Goal: Browse casually

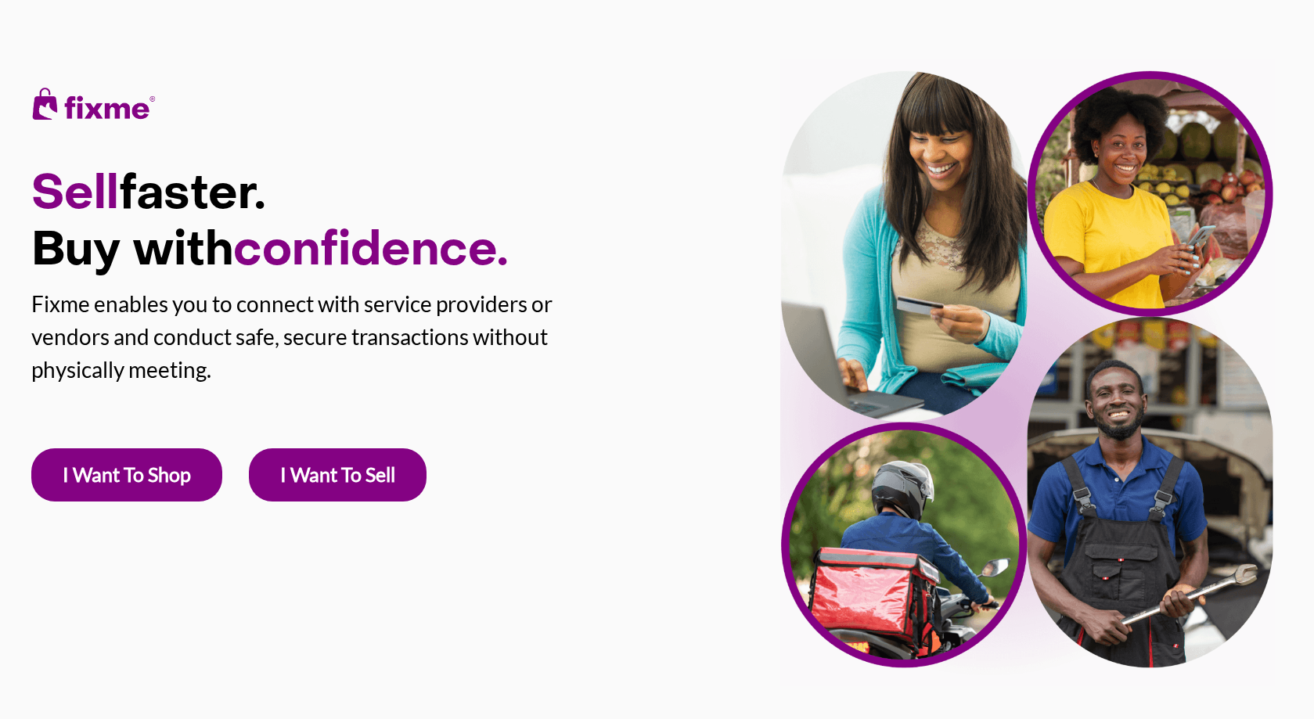
scroll to position [700, 0]
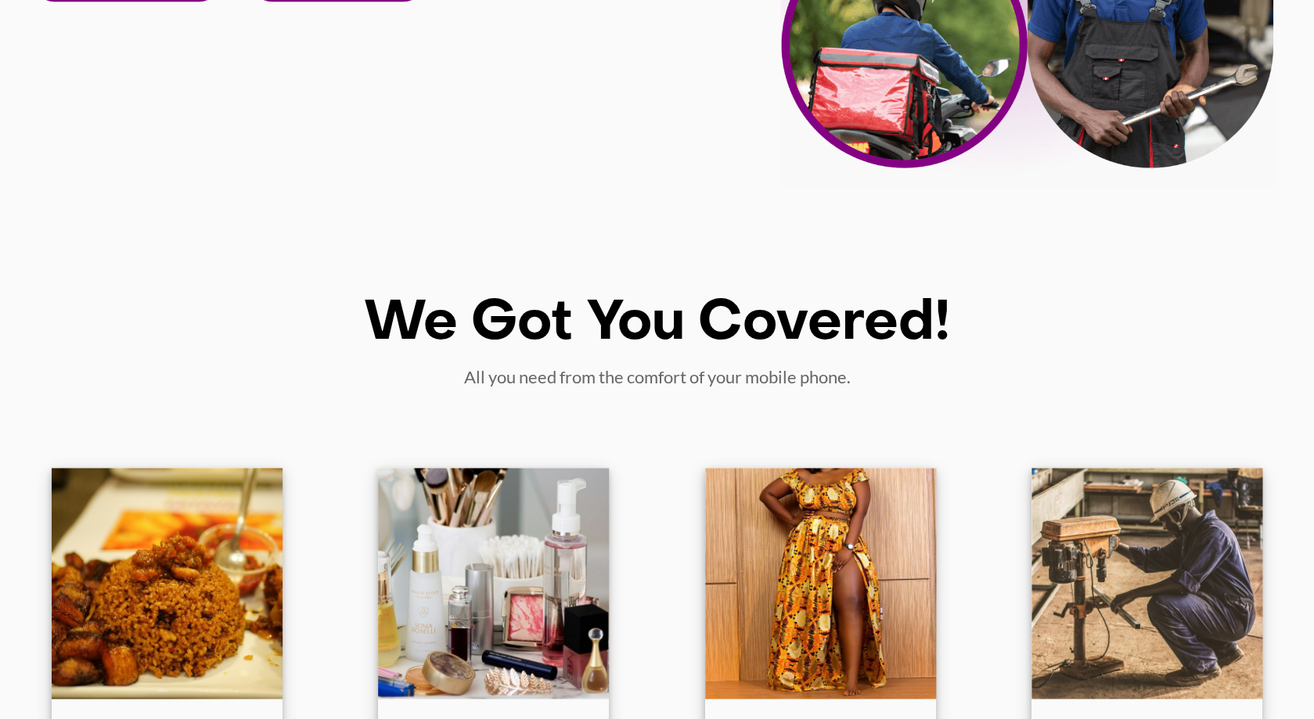
scroll to position [706, 0]
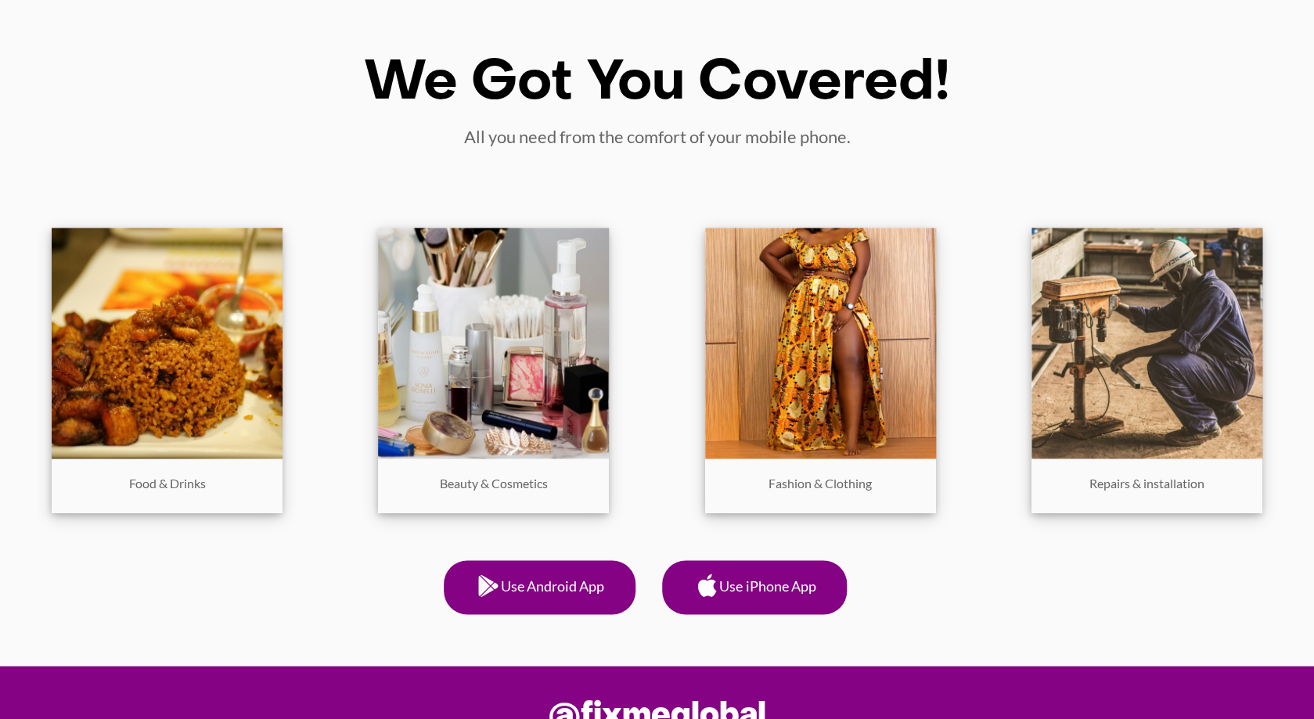
scroll to position [731, 0]
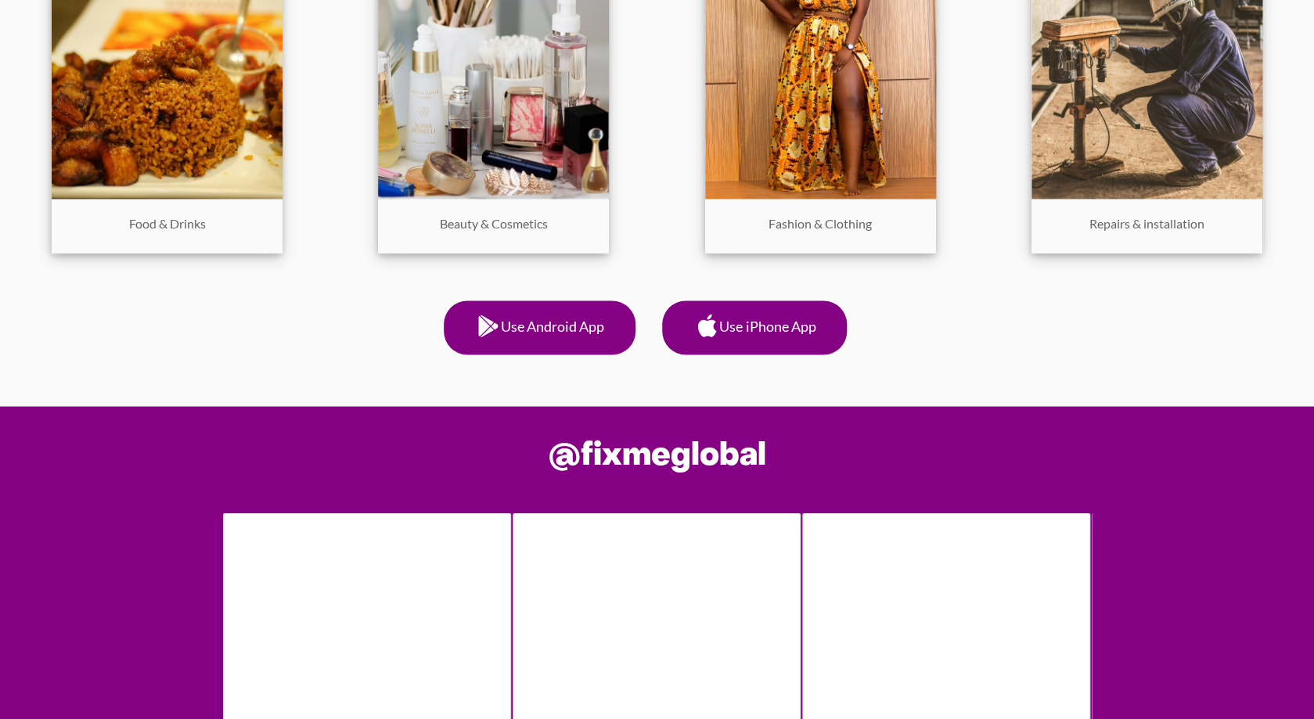
scroll to position [944, 0]
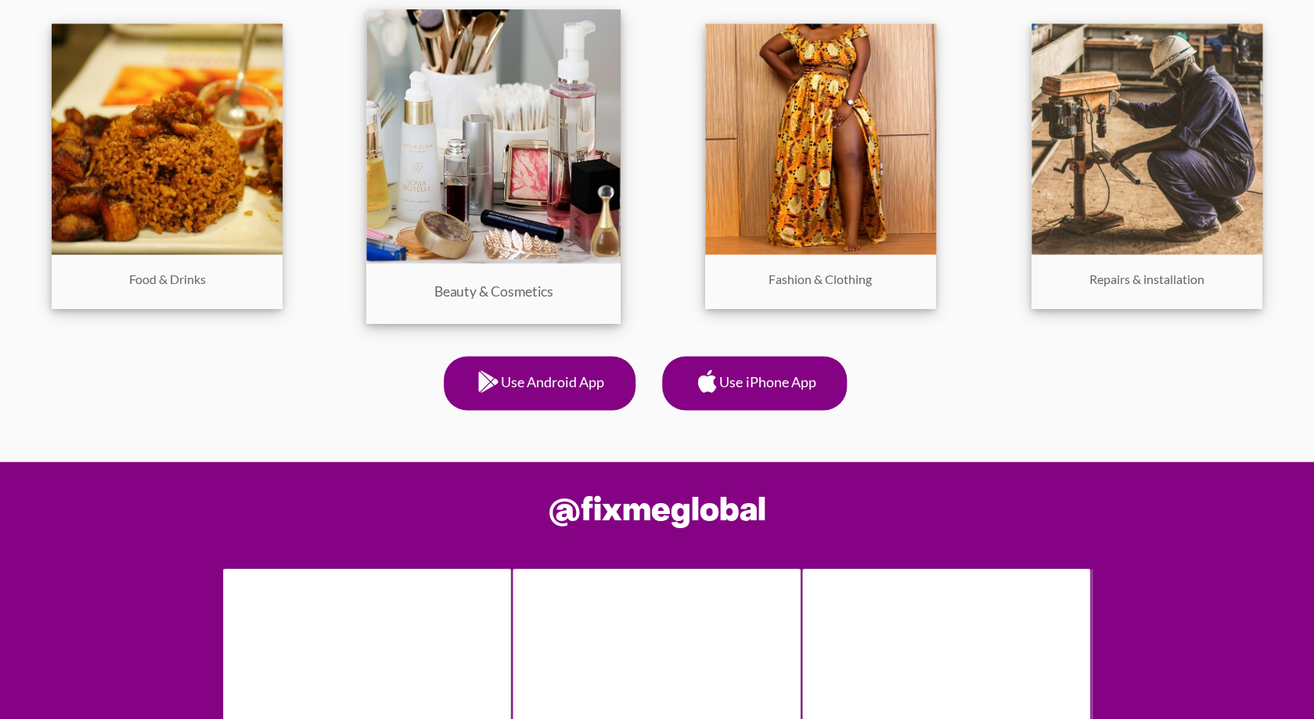
click at [515, 251] on img at bounding box center [494, 136] width 254 height 254
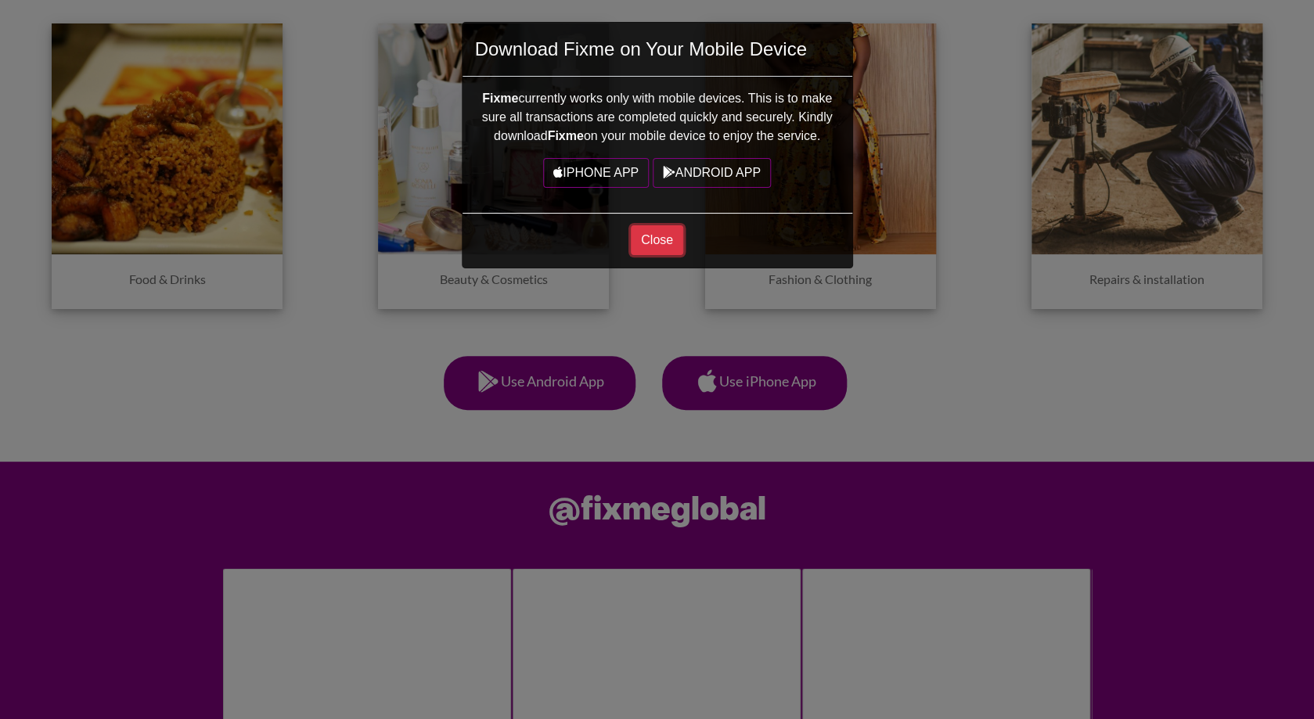
click at [647, 238] on button "Close" at bounding box center [657, 240] width 52 height 30
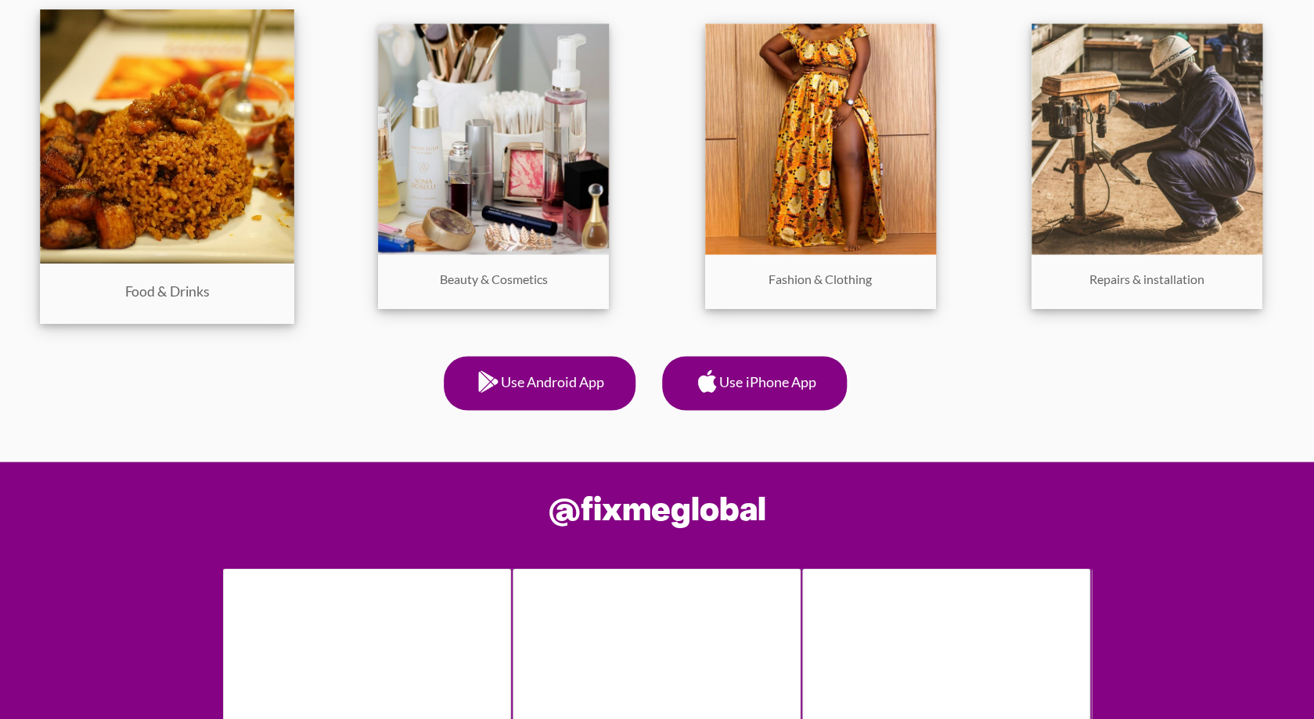
click at [200, 207] on img at bounding box center [167, 136] width 254 height 254
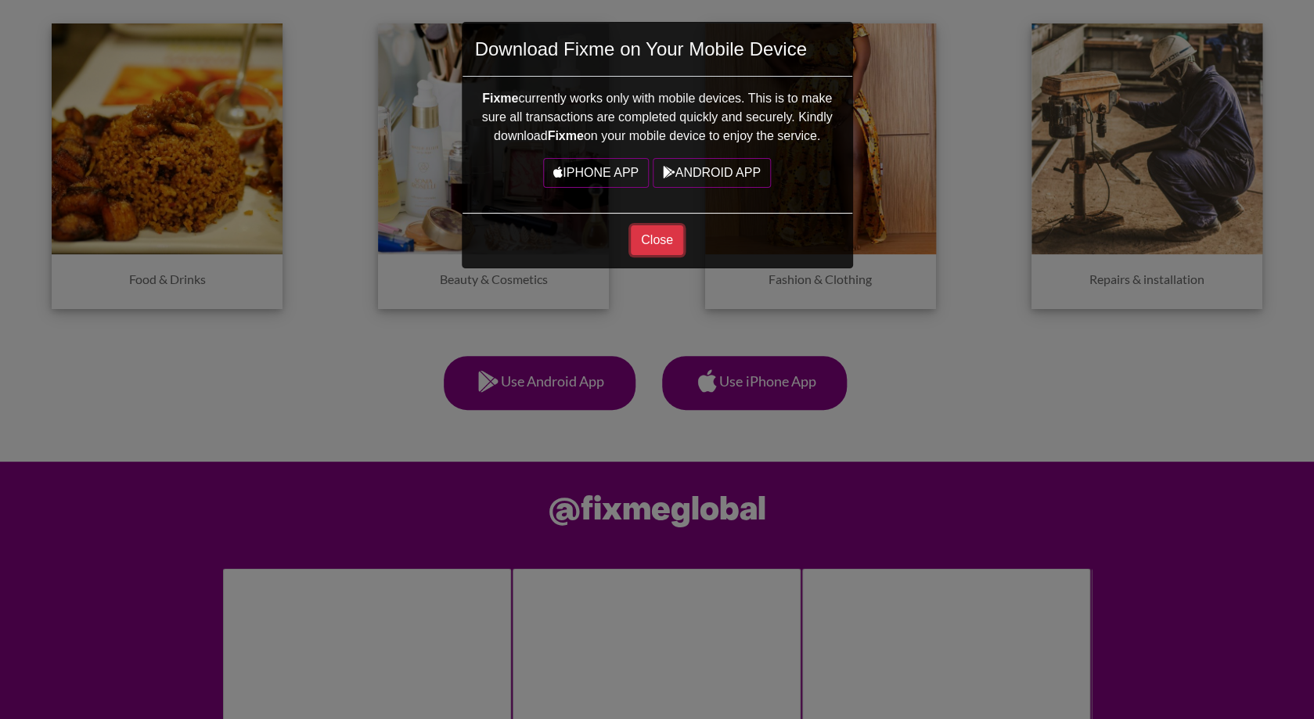
click at [654, 243] on button "Close" at bounding box center [657, 240] width 52 height 30
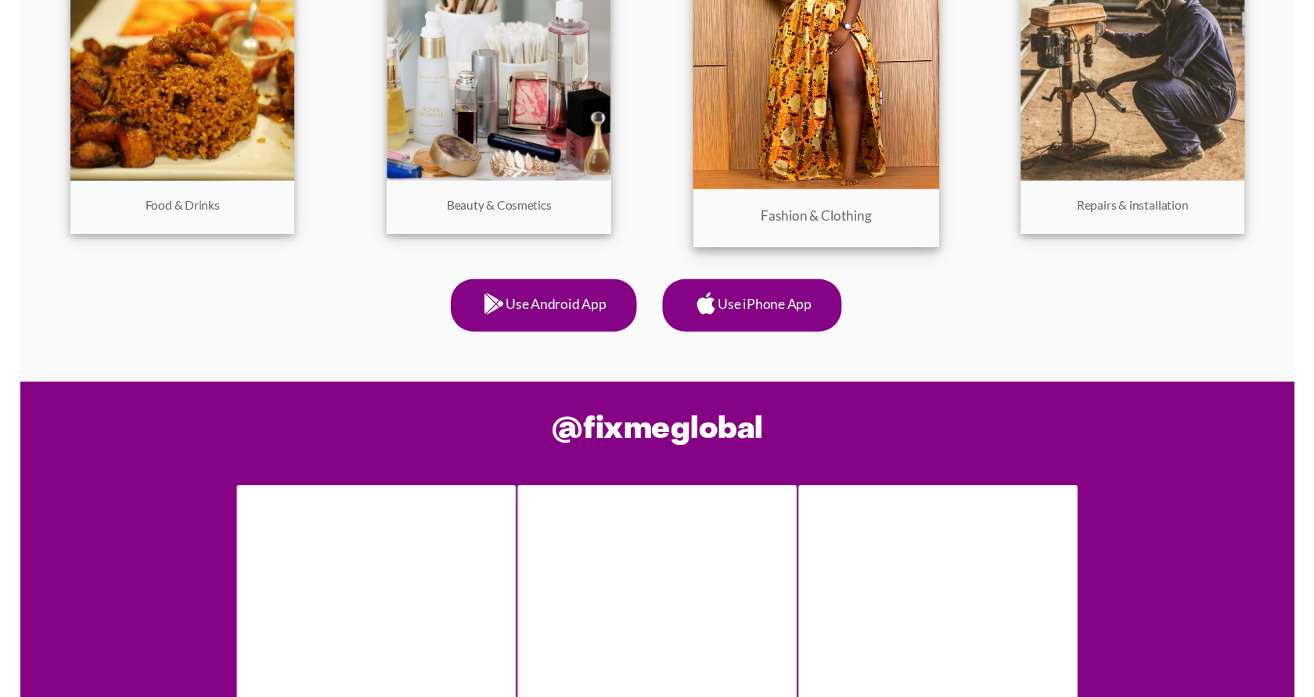
scroll to position [1016, 0]
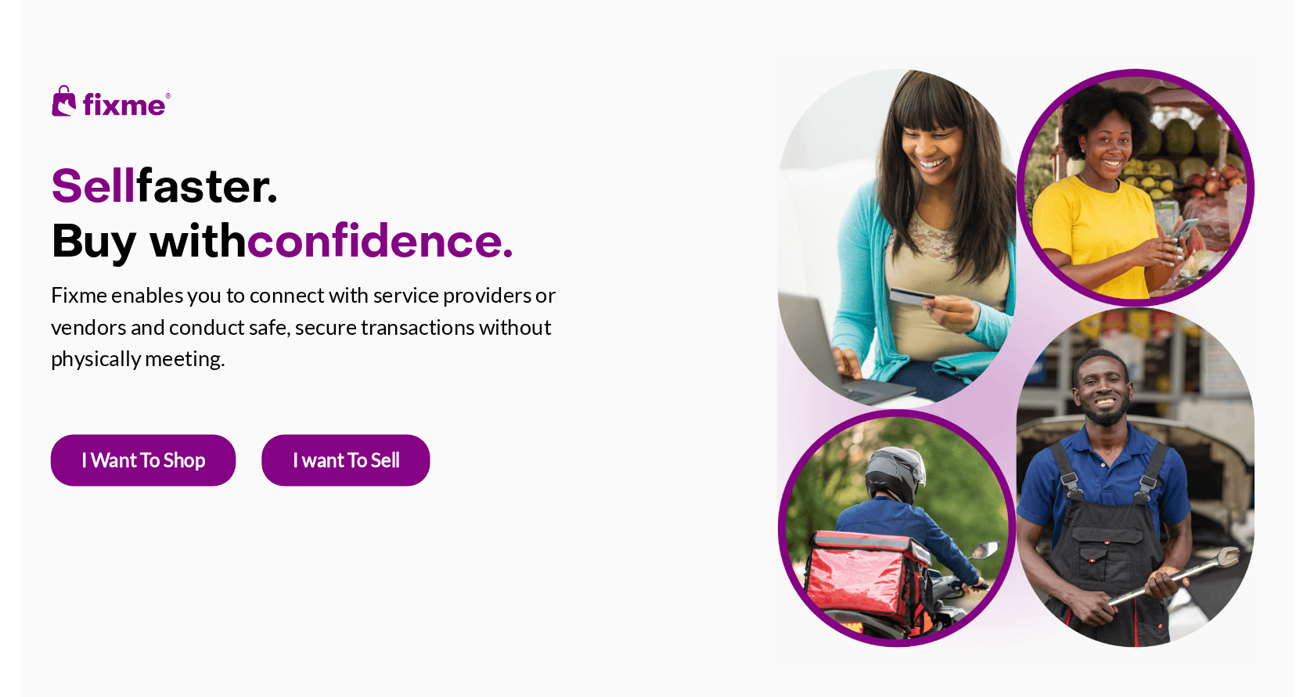
scroll to position [909, 0]
